Goal: Task Accomplishment & Management: Use online tool/utility

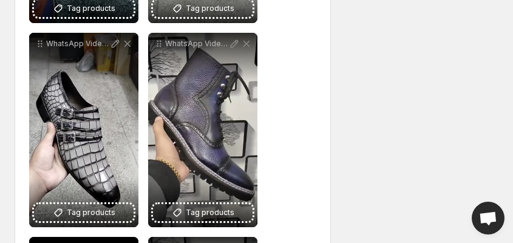
scroll to position [7886, 0]
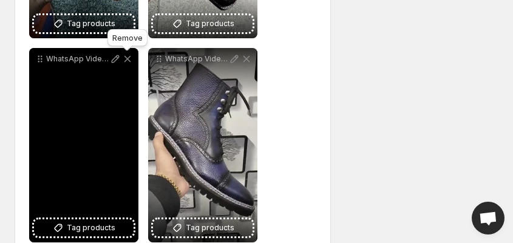
click at [126, 56] on icon at bounding box center [127, 59] width 12 height 12
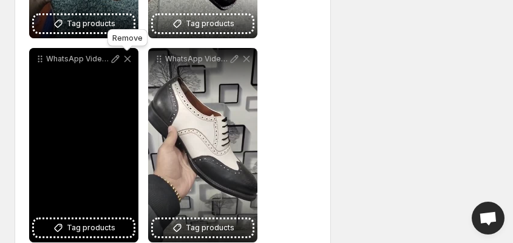
click at [126, 59] on icon at bounding box center [127, 59] width 7 height 7
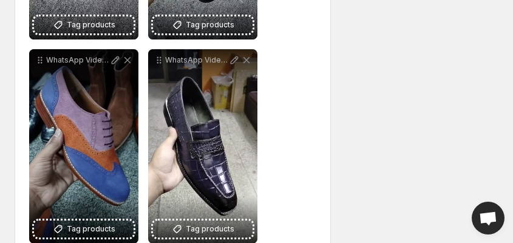
scroll to position [7643, 0]
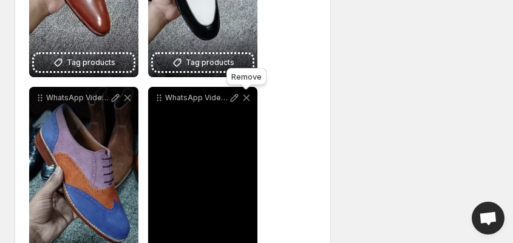
click at [245, 97] on icon at bounding box center [246, 98] width 7 height 7
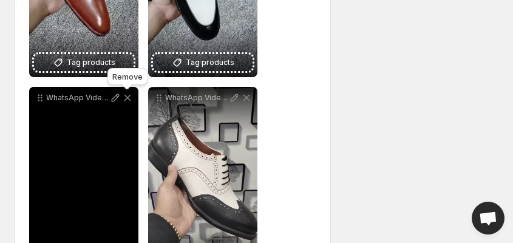
click at [127, 97] on icon at bounding box center [127, 98] width 7 height 7
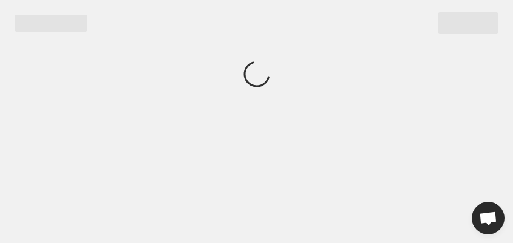
scroll to position [0, 0]
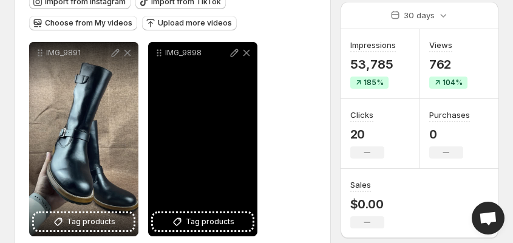
scroll to position [194, 0]
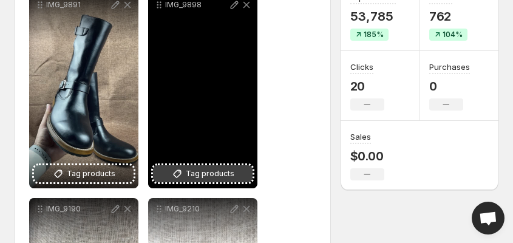
click at [180, 175] on icon at bounding box center [178, 174] width 8 height 8
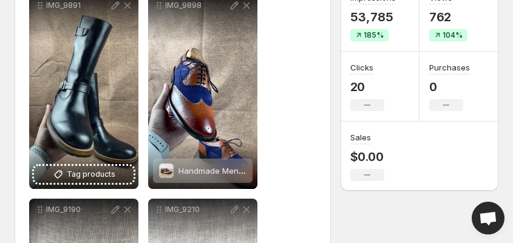
scroll to position [194, 0]
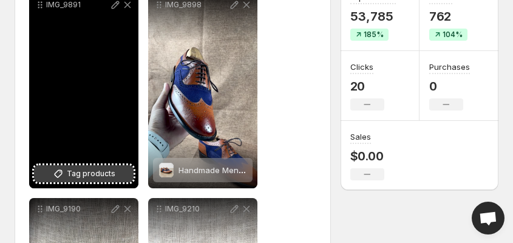
click at [81, 174] on span "Tag products" at bounding box center [91, 173] width 49 height 12
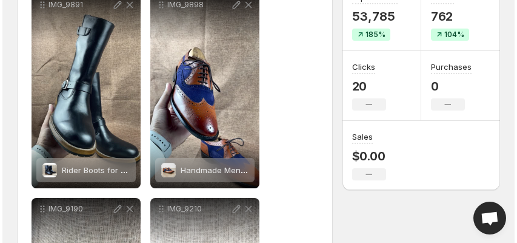
scroll to position [0, 0]
